Goal: Task Accomplishment & Management: Manage account settings

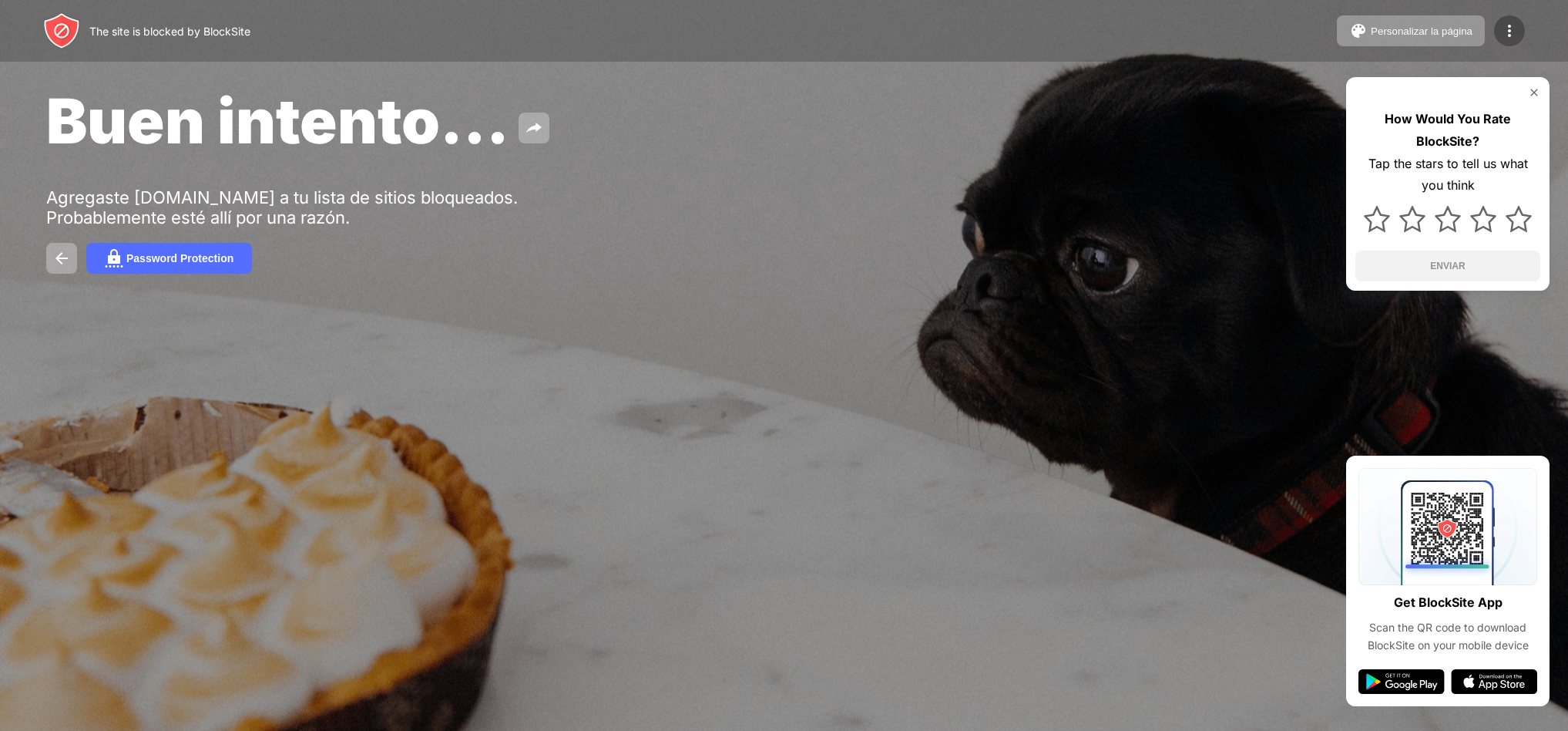
click at [1510, 35] on img at bounding box center [1510, 31] width 19 height 19
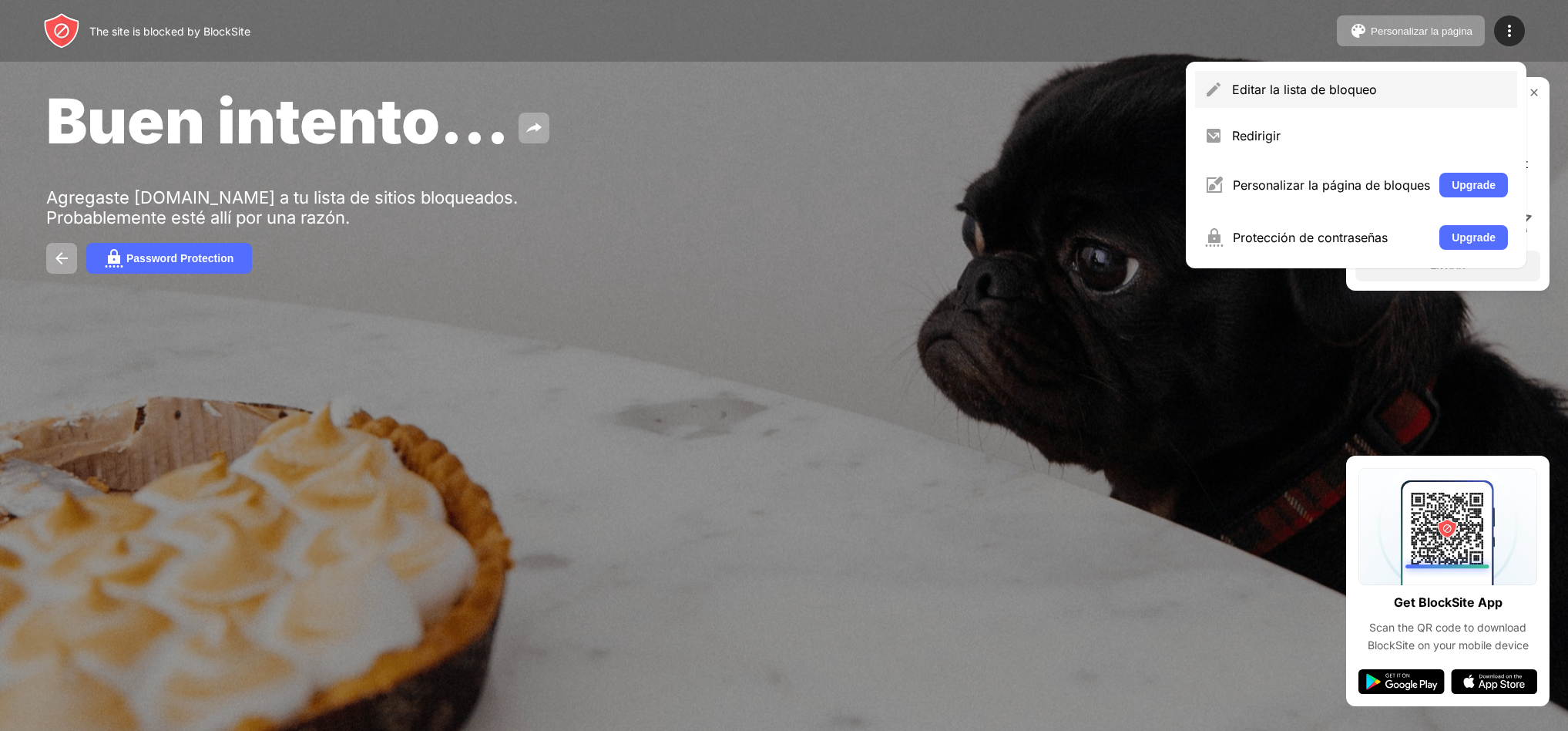
click at [1245, 91] on div "Editar la lista de bloqueo" at bounding box center [1370, 89] width 276 height 15
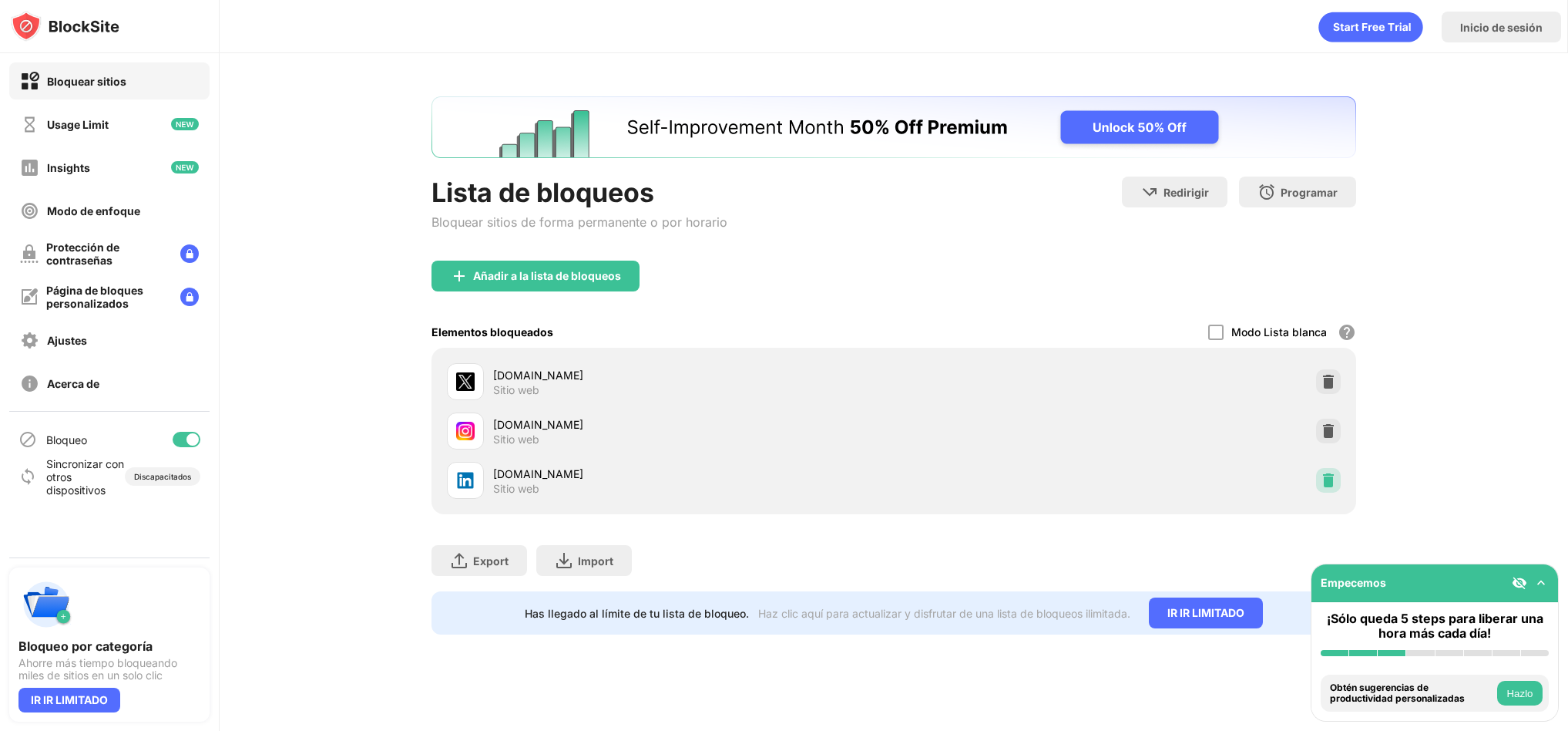
click at [1329, 478] on img at bounding box center [1328, 480] width 15 height 15
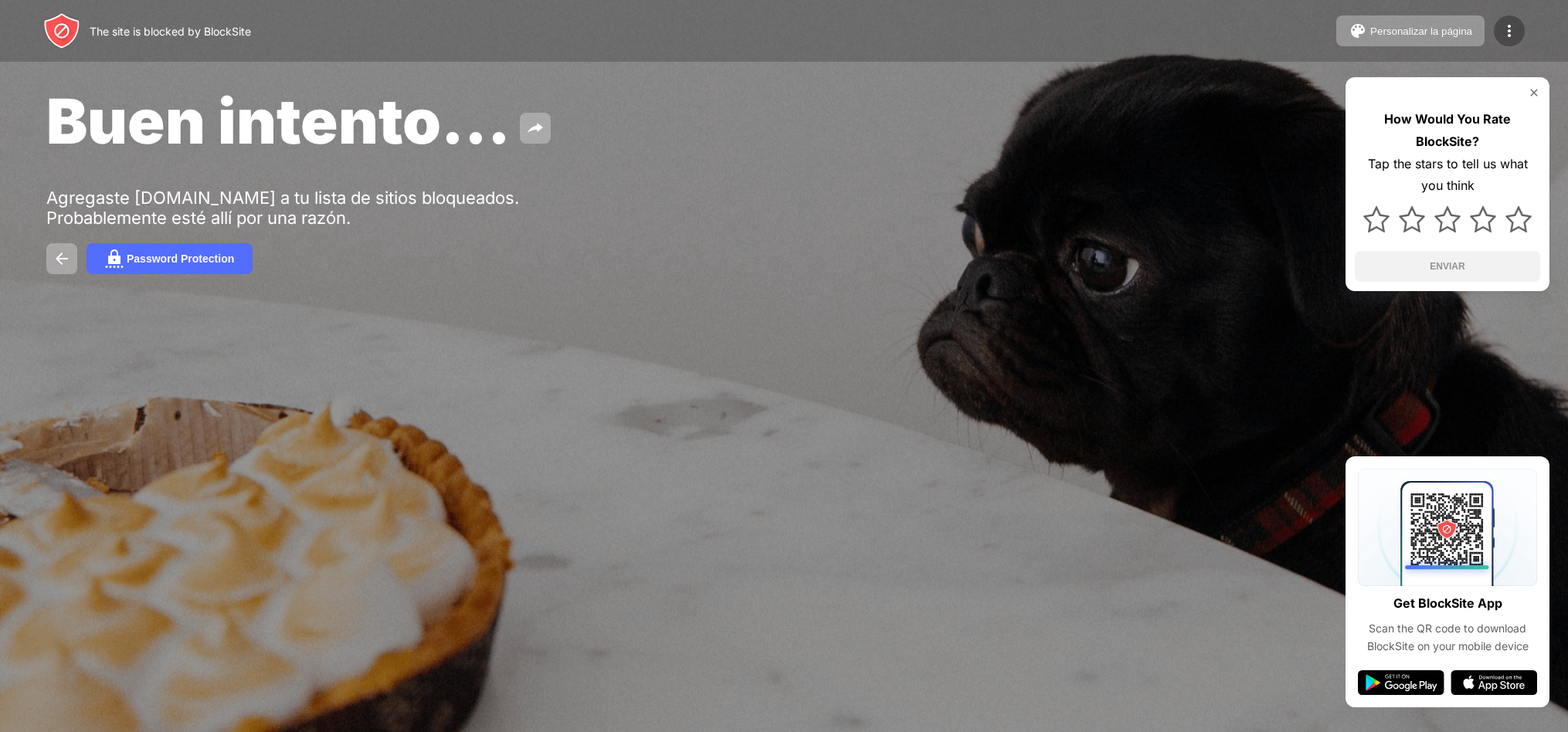
click at [1515, 32] on img at bounding box center [1509, 31] width 19 height 19
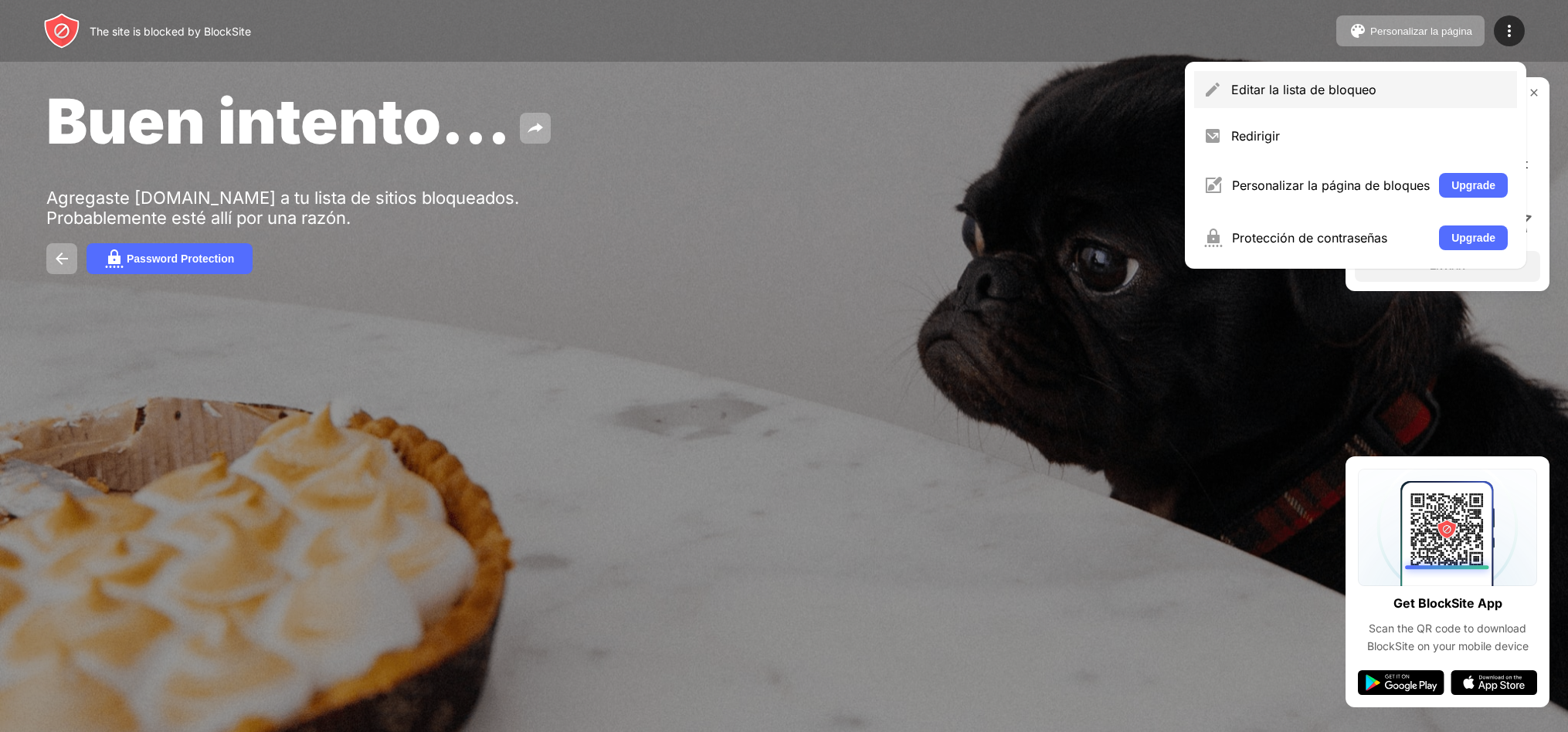
drag, startPoint x: 1297, startPoint y: 89, endPoint x: 1312, endPoint y: 83, distance: 16.2
click at [1297, 89] on div "Editar la lista de bloqueo" at bounding box center [1369, 89] width 277 height 15
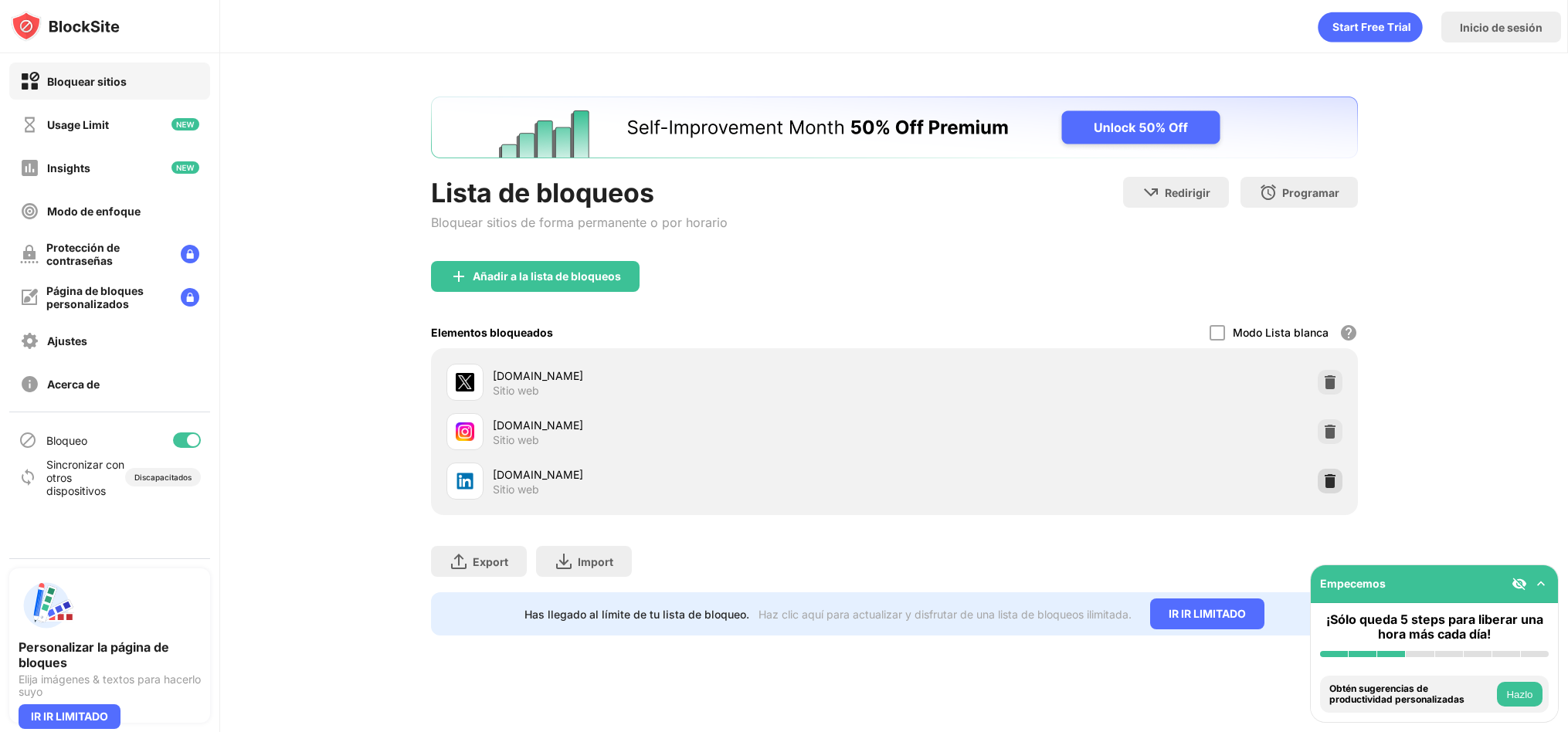
drag, startPoint x: 1330, startPoint y: 480, endPoint x: 1330, endPoint y: 467, distance: 13.0
click at [1330, 480] on img at bounding box center [1329, 481] width 15 height 15
